Goal: Task Accomplishment & Management: Use online tool/utility

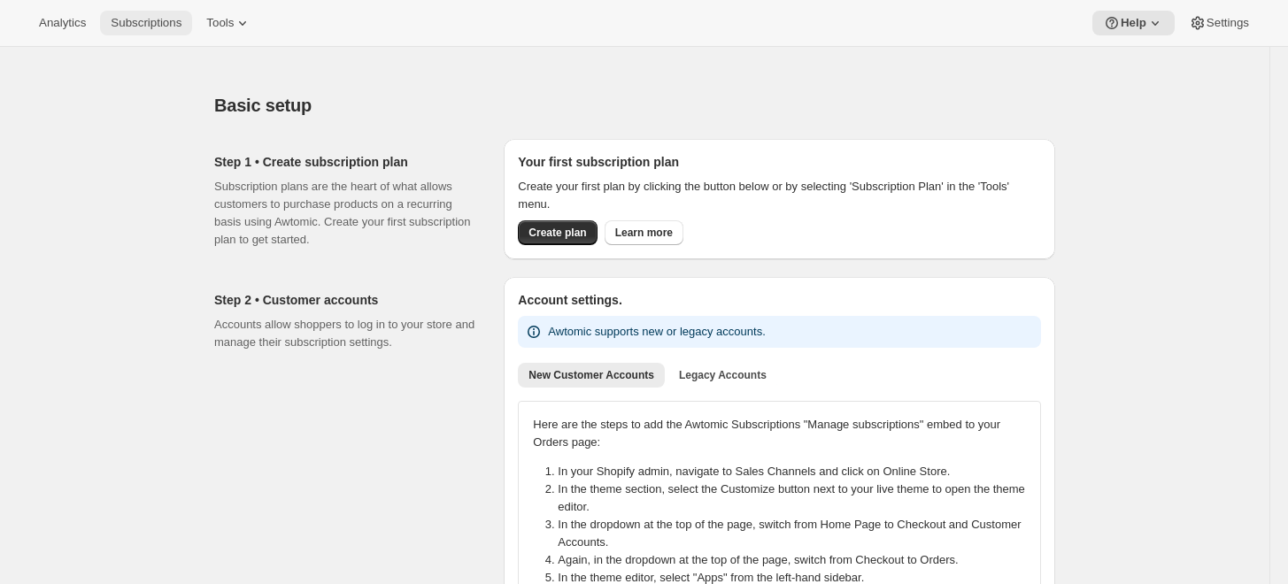
click at [171, 30] on span "Subscriptions" at bounding box center [146, 23] width 71 height 14
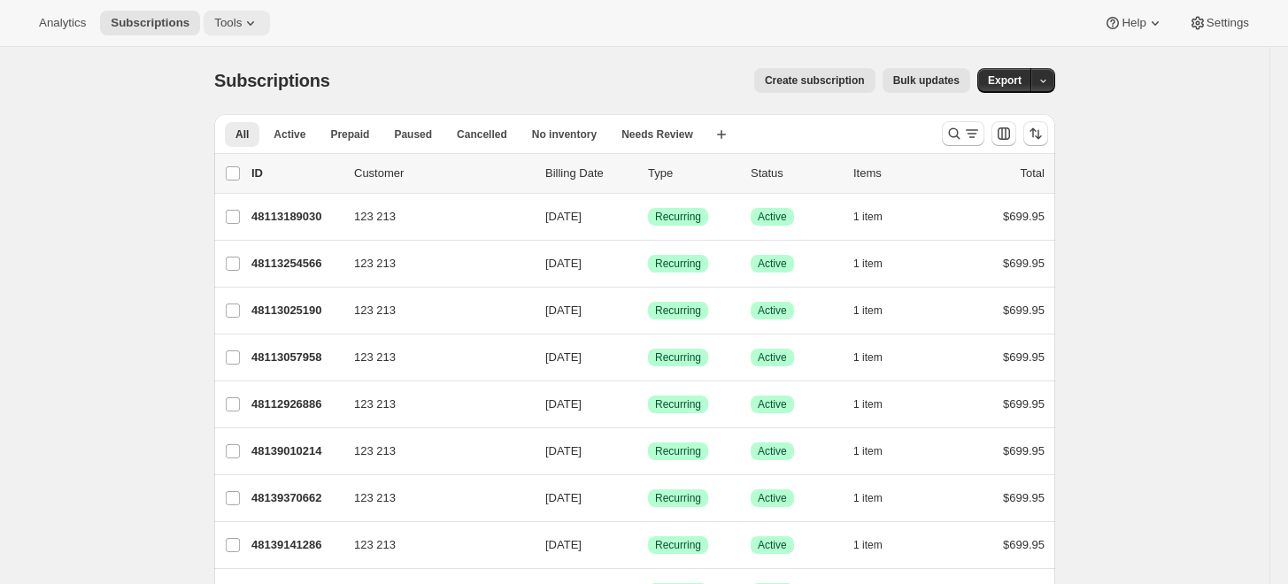
click at [254, 26] on button "Tools" at bounding box center [237, 23] width 66 height 25
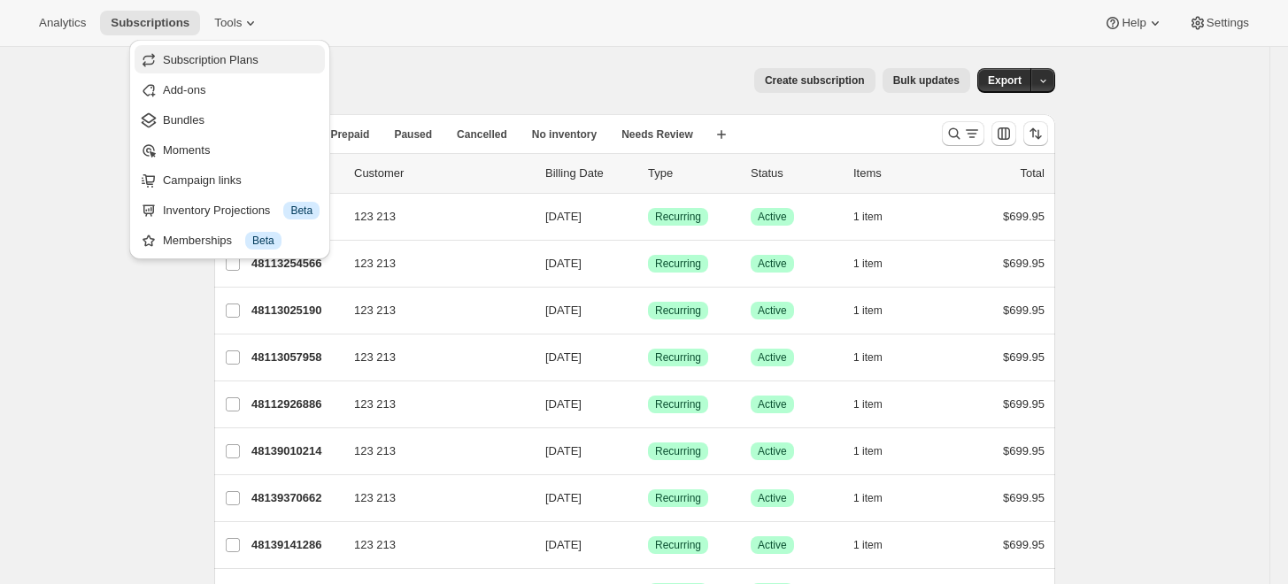
click at [245, 66] on span "Subscription Plans" at bounding box center [211, 59] width 96 height 13
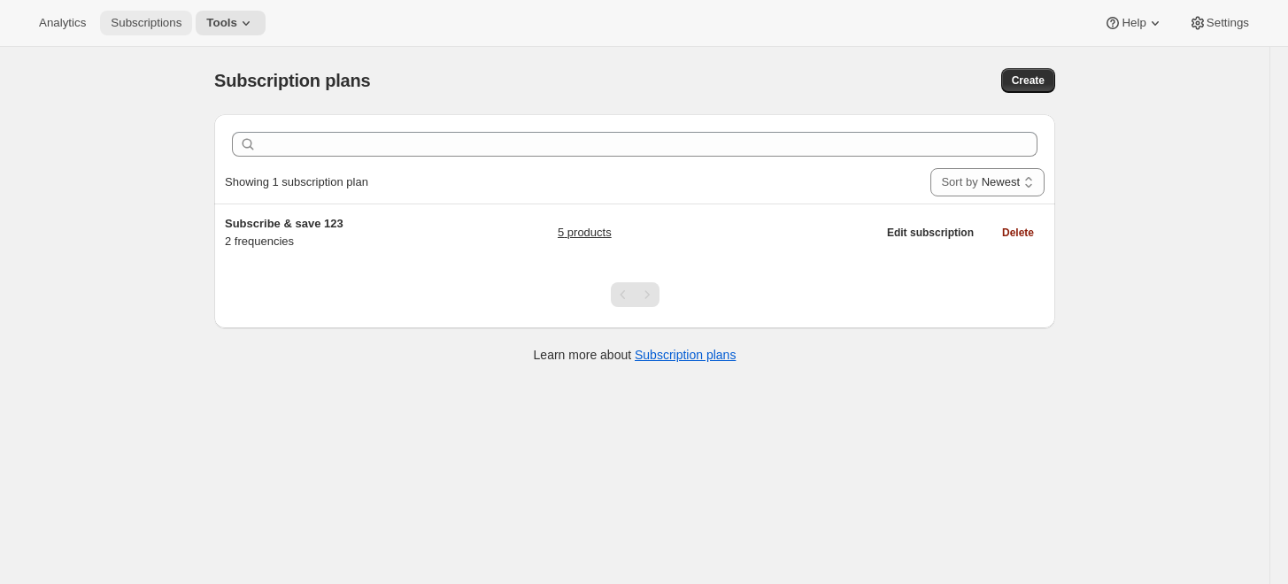
click at [169, 33] on button "Subscriptions" at bounding box center [146, 23] width 92 height 25
